Goal: Transaction & Acquisition: Book appointment/travel/reservation

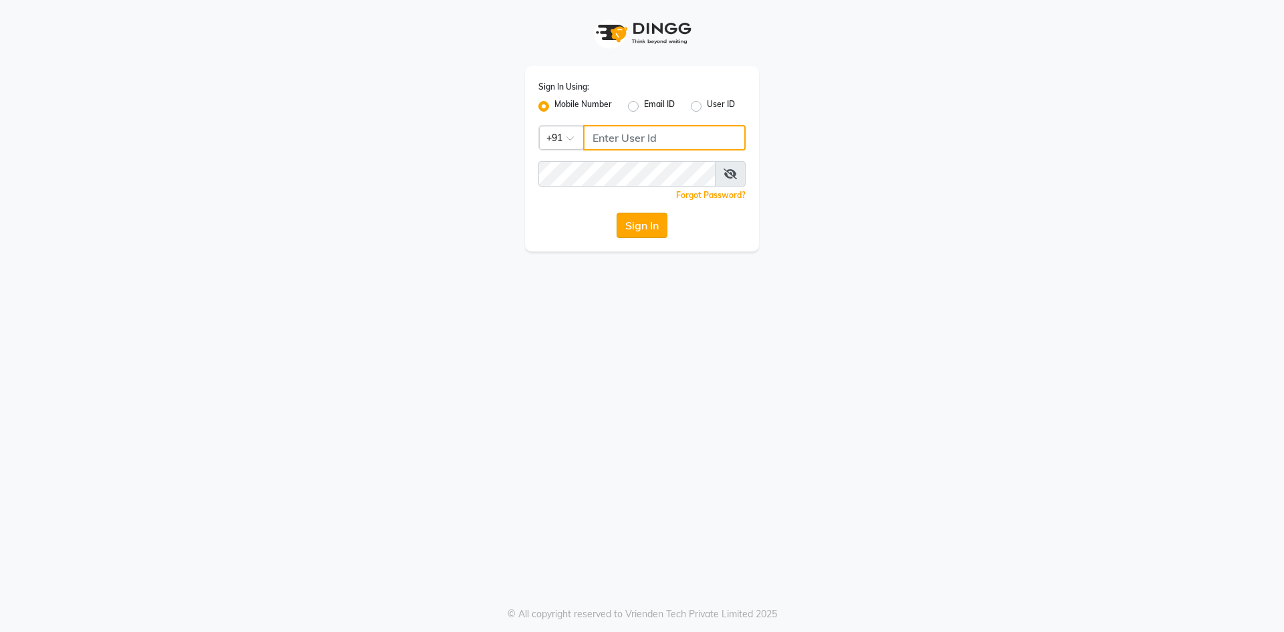
type input "6353215459"
click at [629, 233] on button "Sign In" at bounding box center [641, 225] width 51 height 25
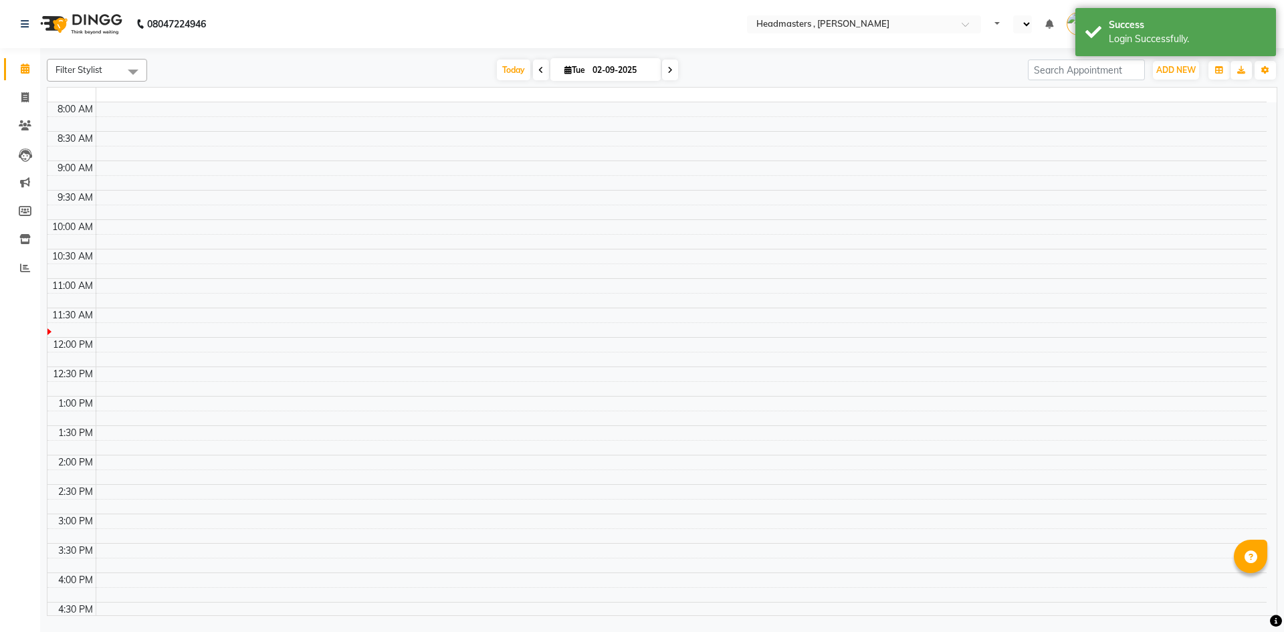
select select "en"
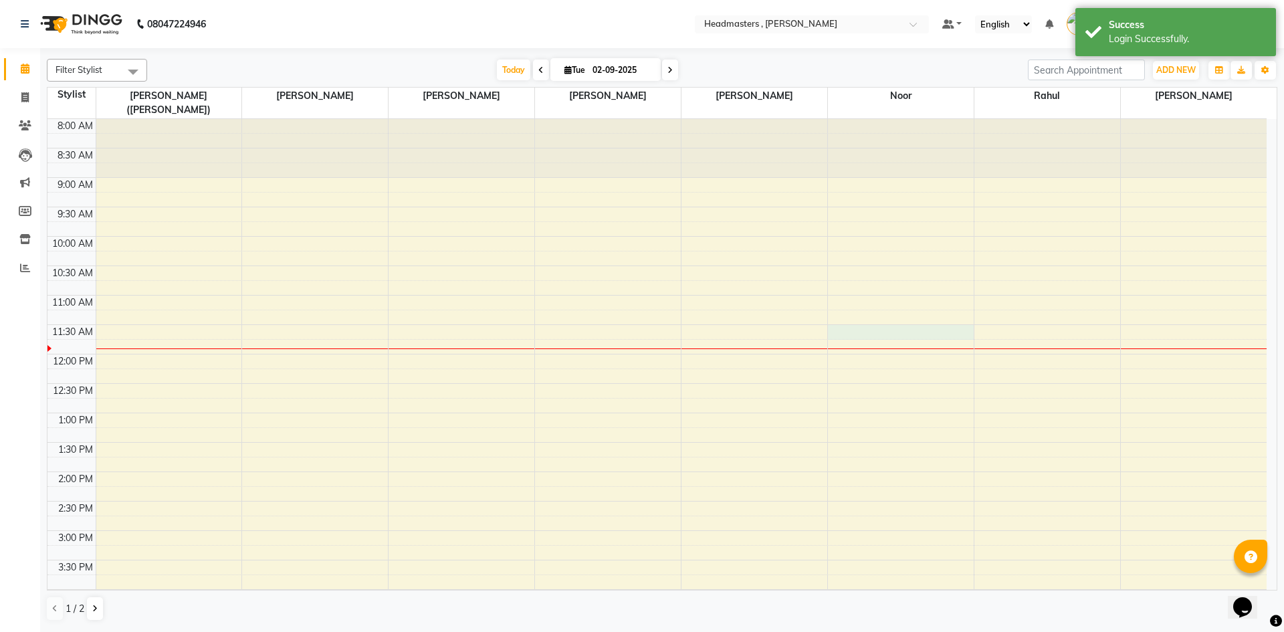
click at [879, 322] on div "8:00 AM 8:30 AM 9:00 AM 9:30 AM 10:00 AM 10:30 AM 11:00 AM 11:30 AM 12:00 PM 12…" at bounding box center [656, 501] width 1219 height 764
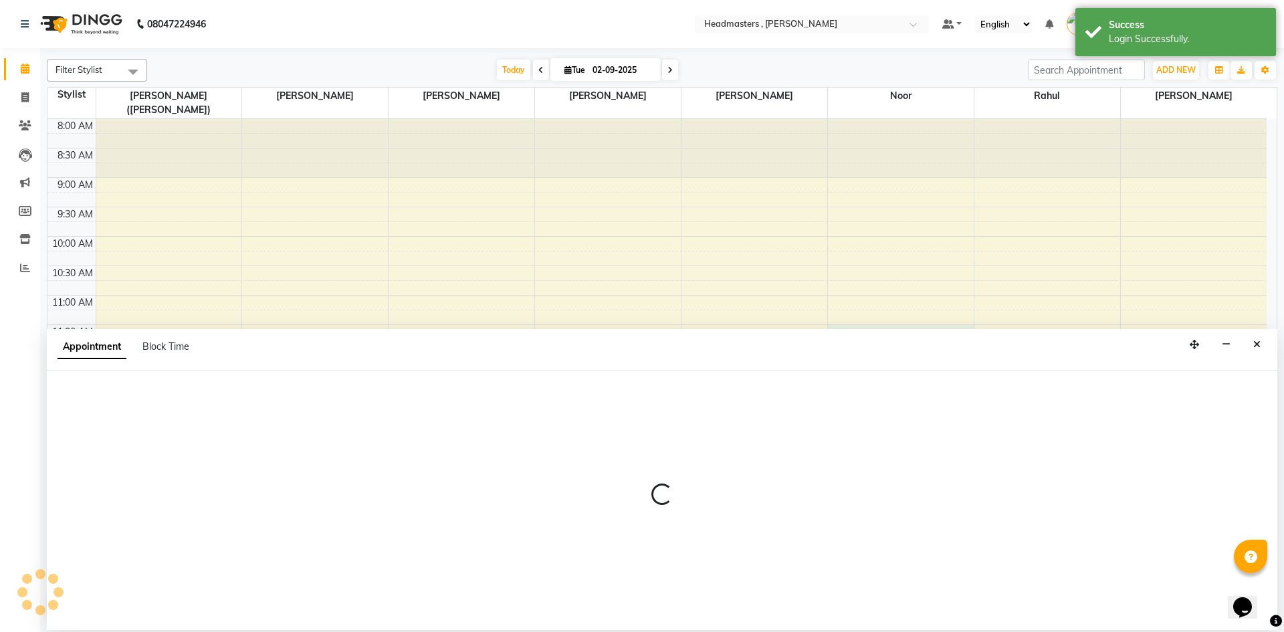
select select "85427"
select select "690"
select select "tentative"
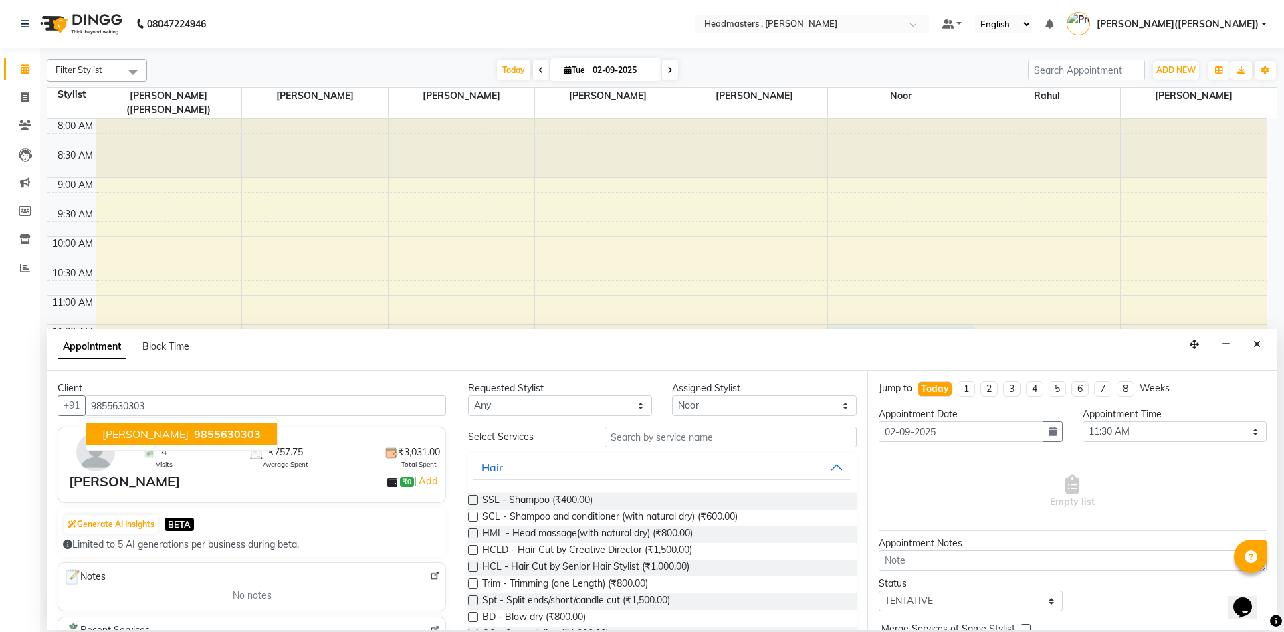
type input "9855630303"
click at [675, 438] on input "text" at bounding box center [730, 437] width 252 height 21
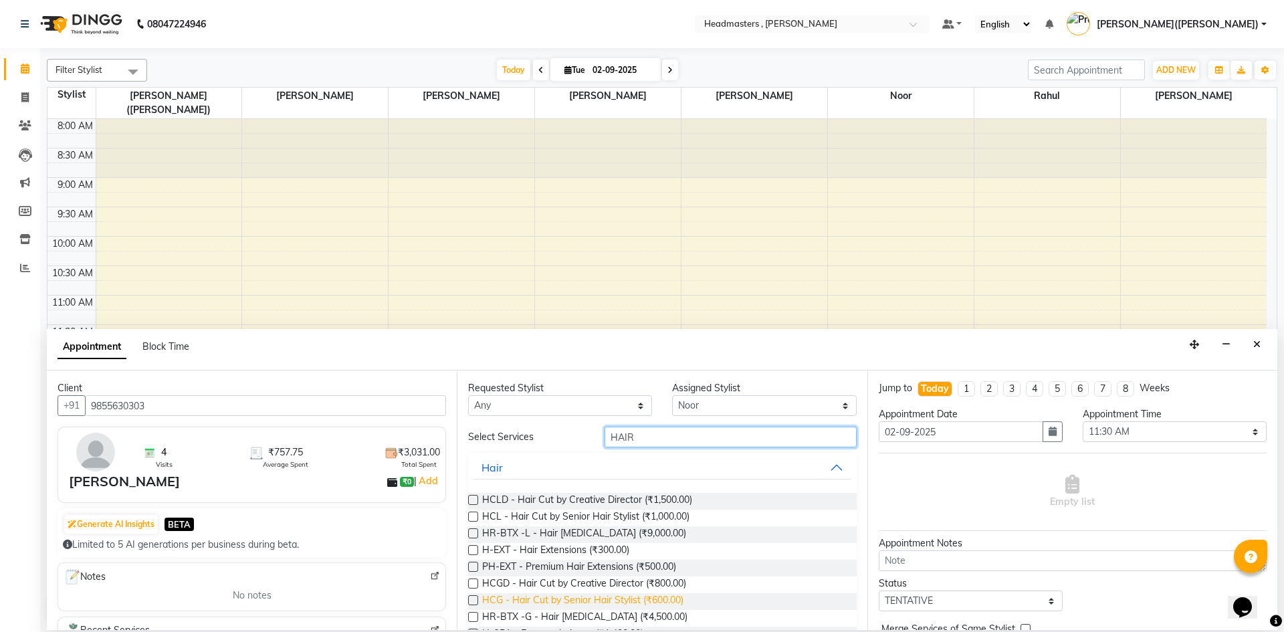
type input "HAIR"
click at [683, 601] on span "HCG - Hair Cut by Senior Hair Stylist (₹600.00)" at bounding box center [582, 601] width 201 height 17
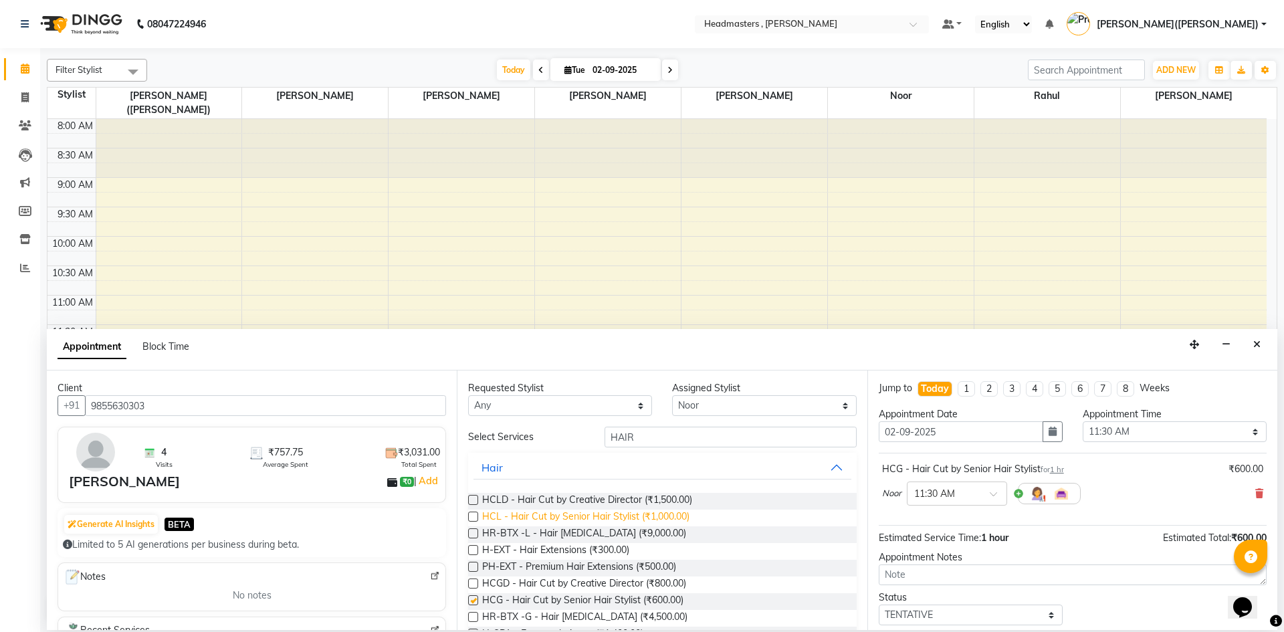
checkbox input "false"
click at [649, 434] on input "HAIR" at bounding box center [730, 437] width 252 height 21
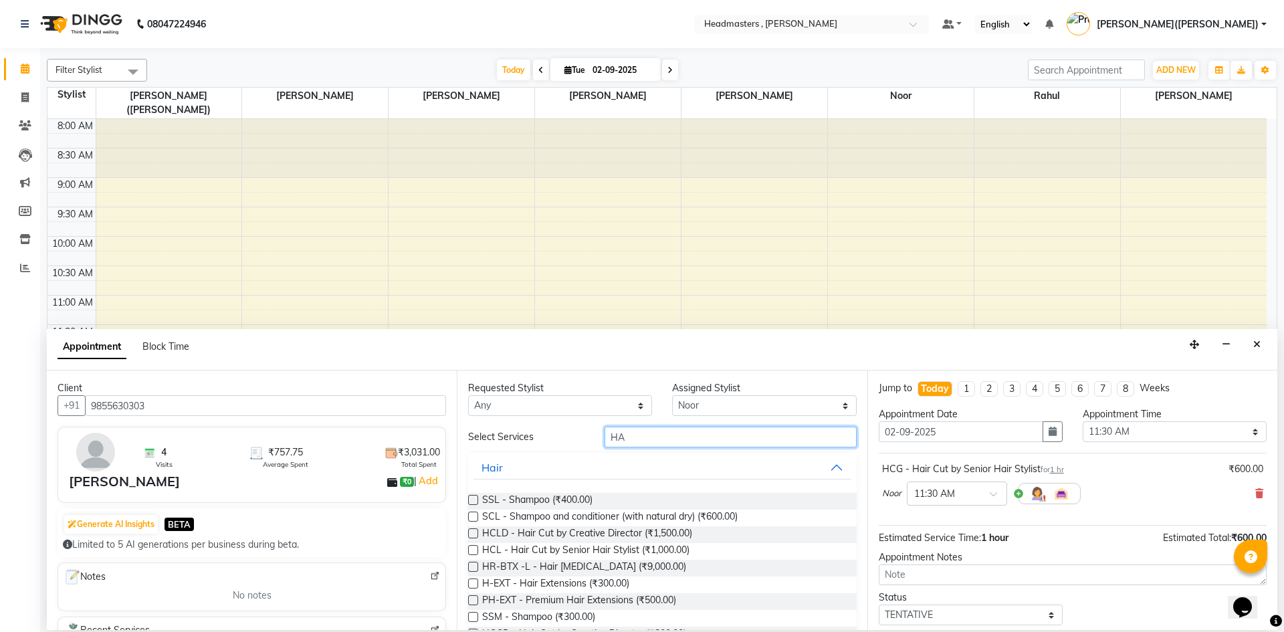
type input "H"
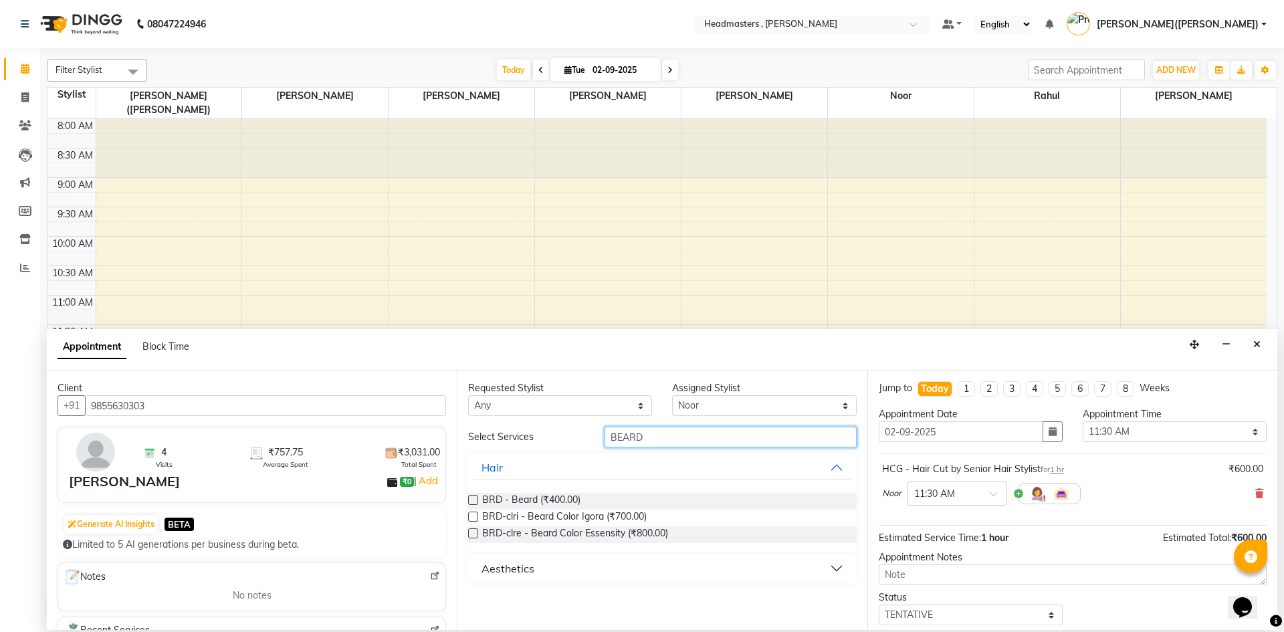
type input "BEARD"
click at [473, 500] on label at bounding box center [473, 500] width 10 height 10
click at [473, 500] on input "checkbox" at bounding box center [472, 501] width 9 height 9
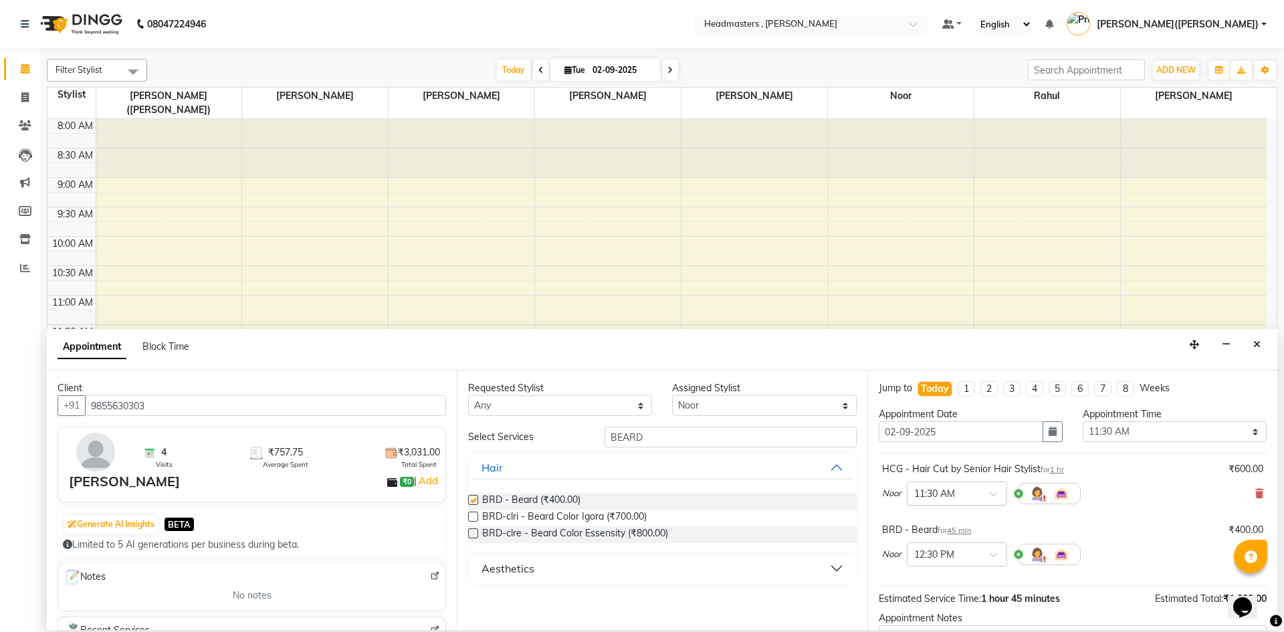
checkbox input "false"
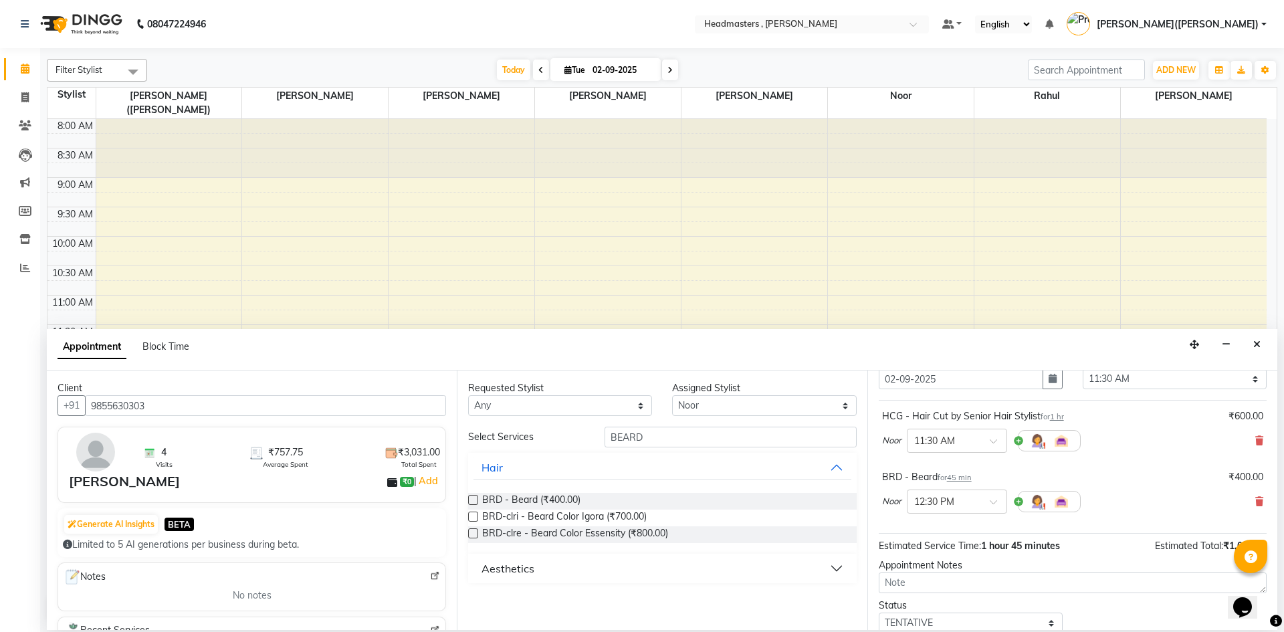
scroll to position [118, 0]
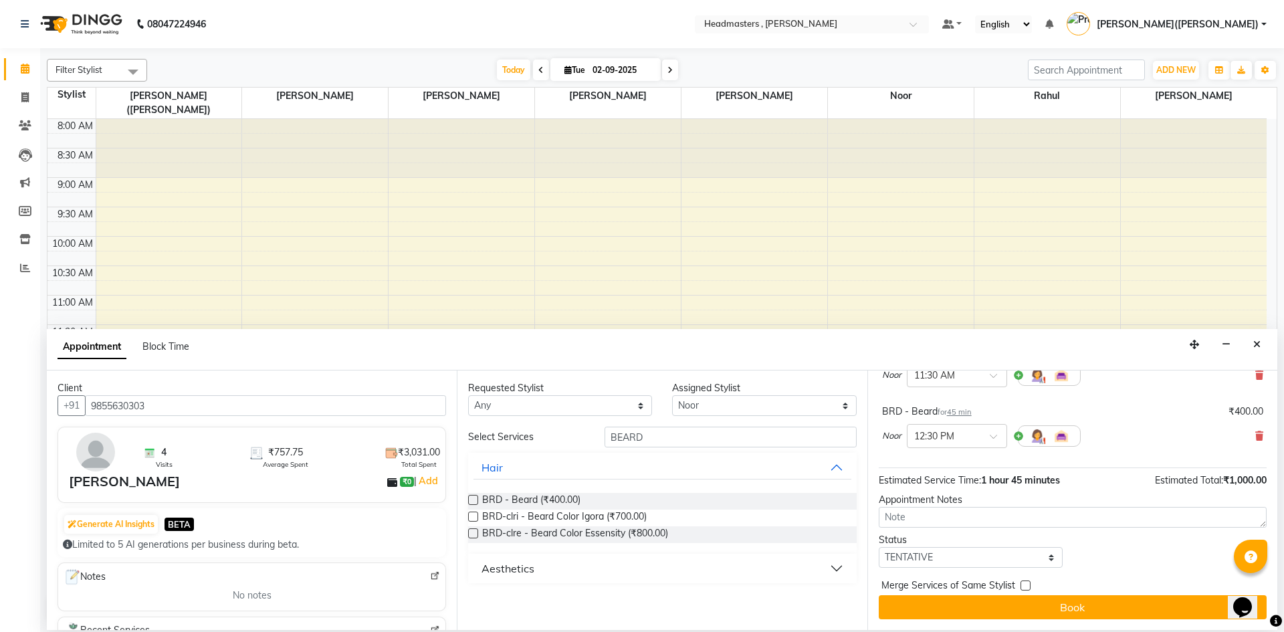
click at [1079, 593] on div "Merge Services of Same Stylist" at bounding box center [1073, 586] width 388 height 17
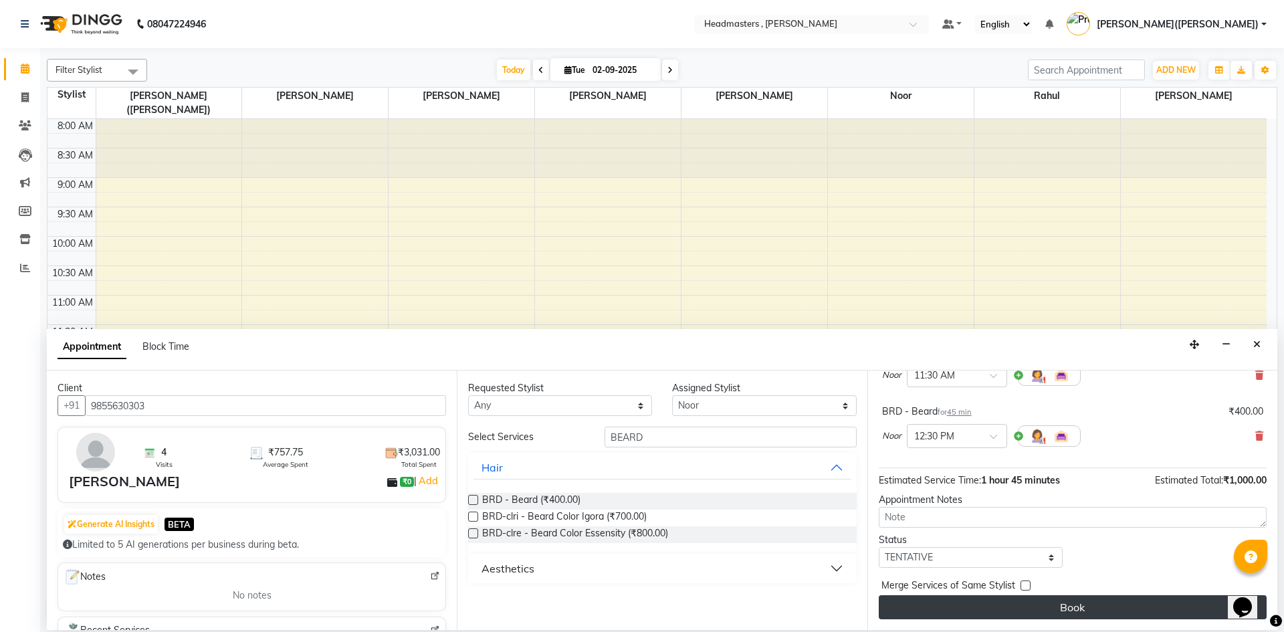
click at [1074, 598] on button "Book" at bounding box center [1073, 607] width 388 height 24
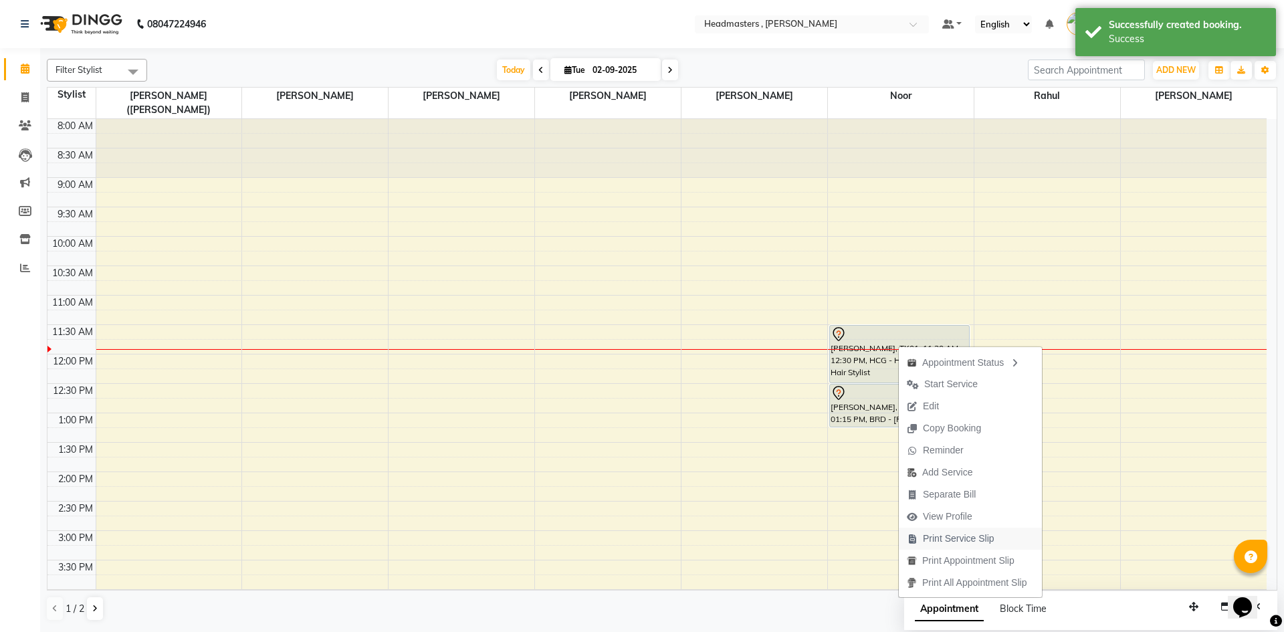
click at [982, 540] on span "Print Service Slip" at bounding box center [959, 539] width 72 height 14
